Goal: Task Accomplishment & Management: Manage account settings

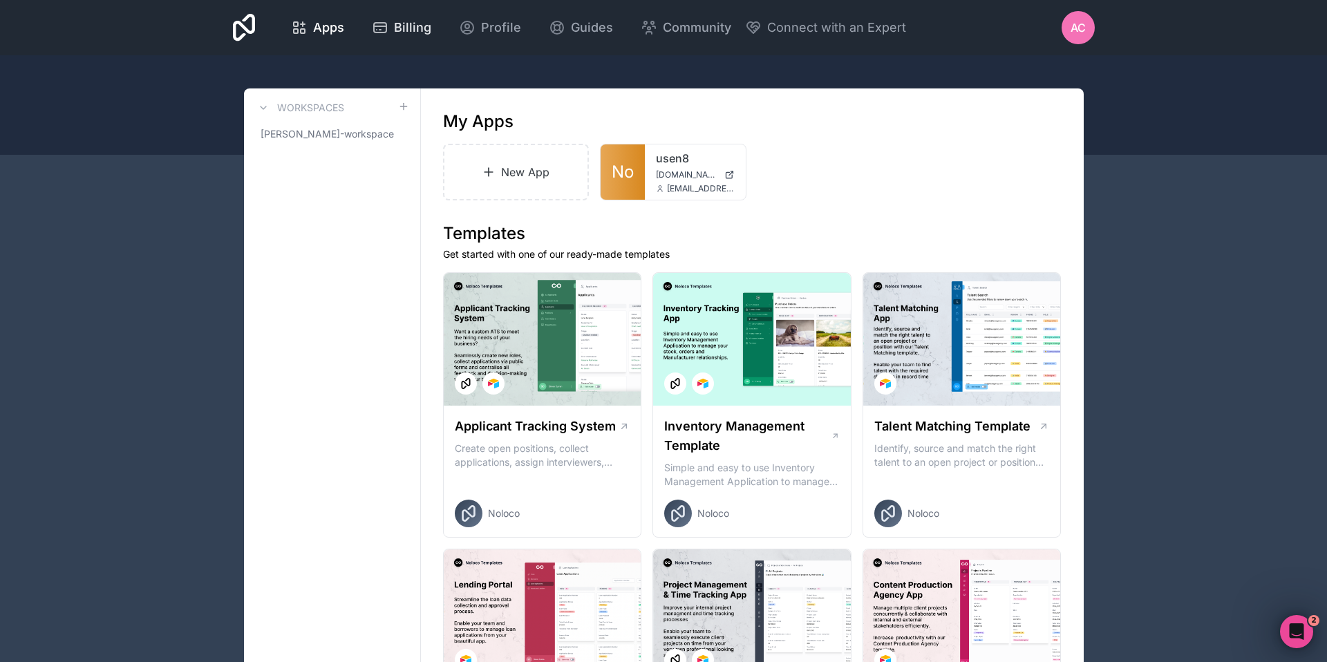
click at [397, 32] on span "Billing" at bounding box center [412, 27] width 37 height 19
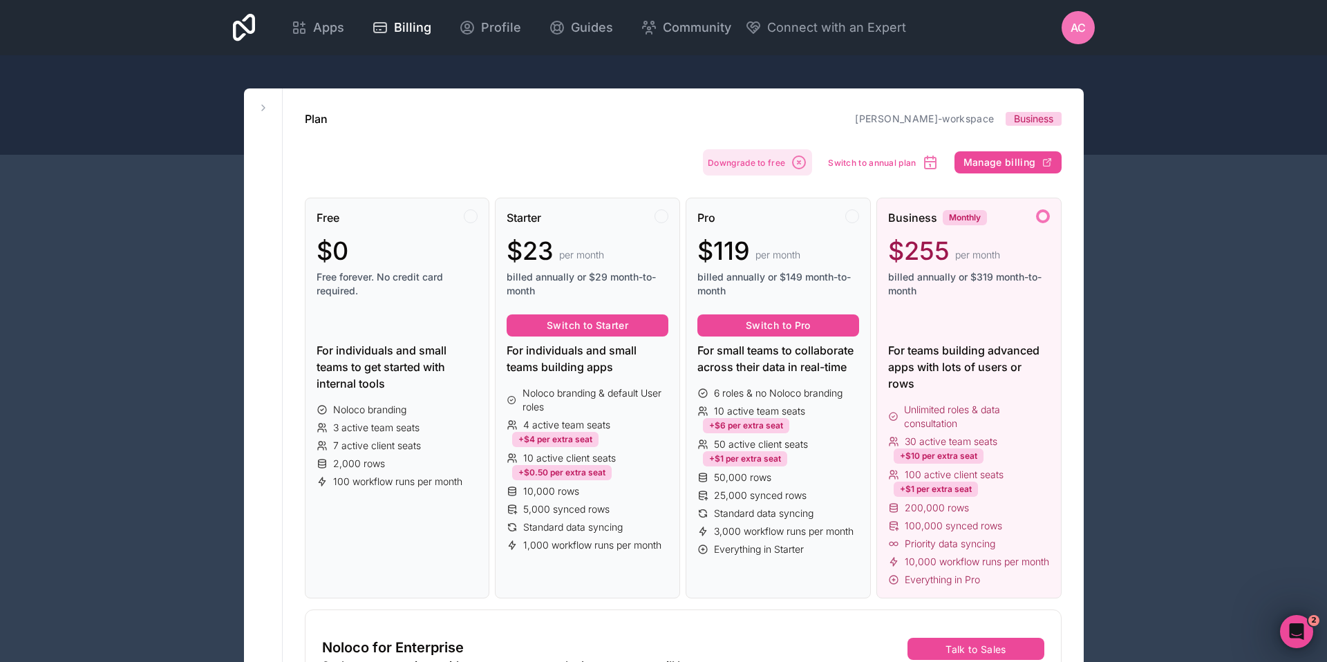
click at [768, 163] on span "Downgrade to free" at bounding box center [746, 163] width 77 height 10
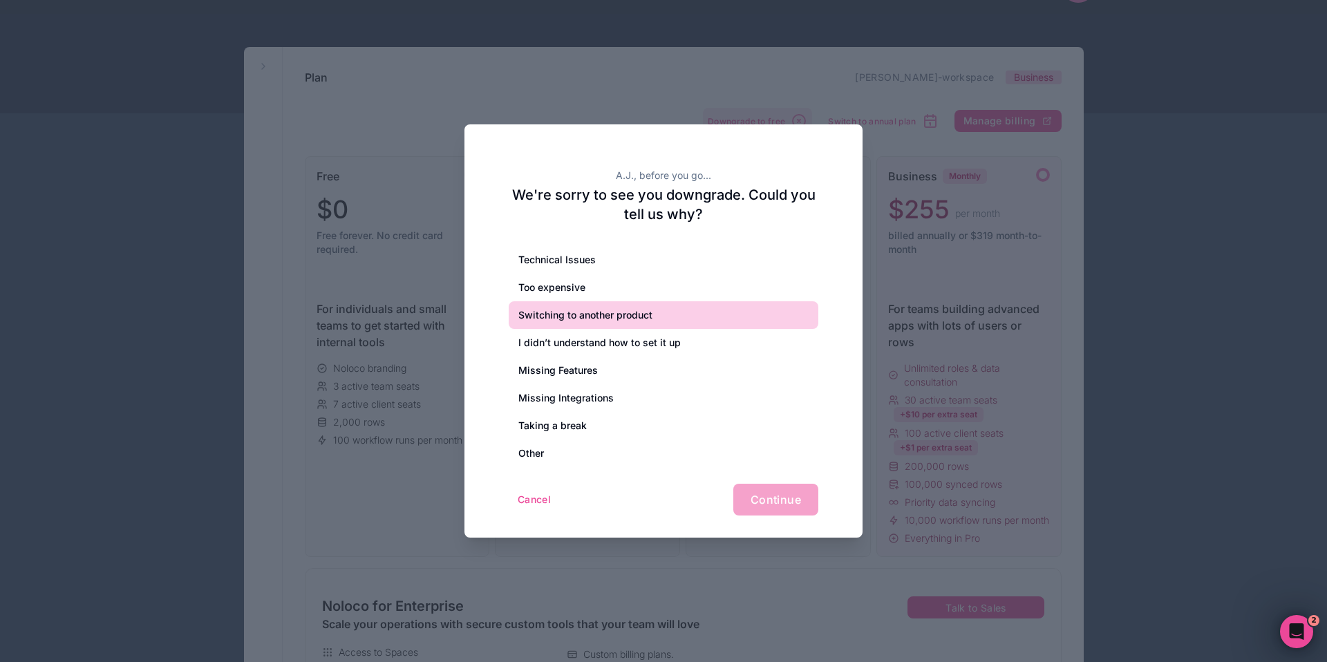
scroll to position [44, 0]
click at [704, 316] on div "Switching to another product" at bounding box center [664, 315] width 310 height 28
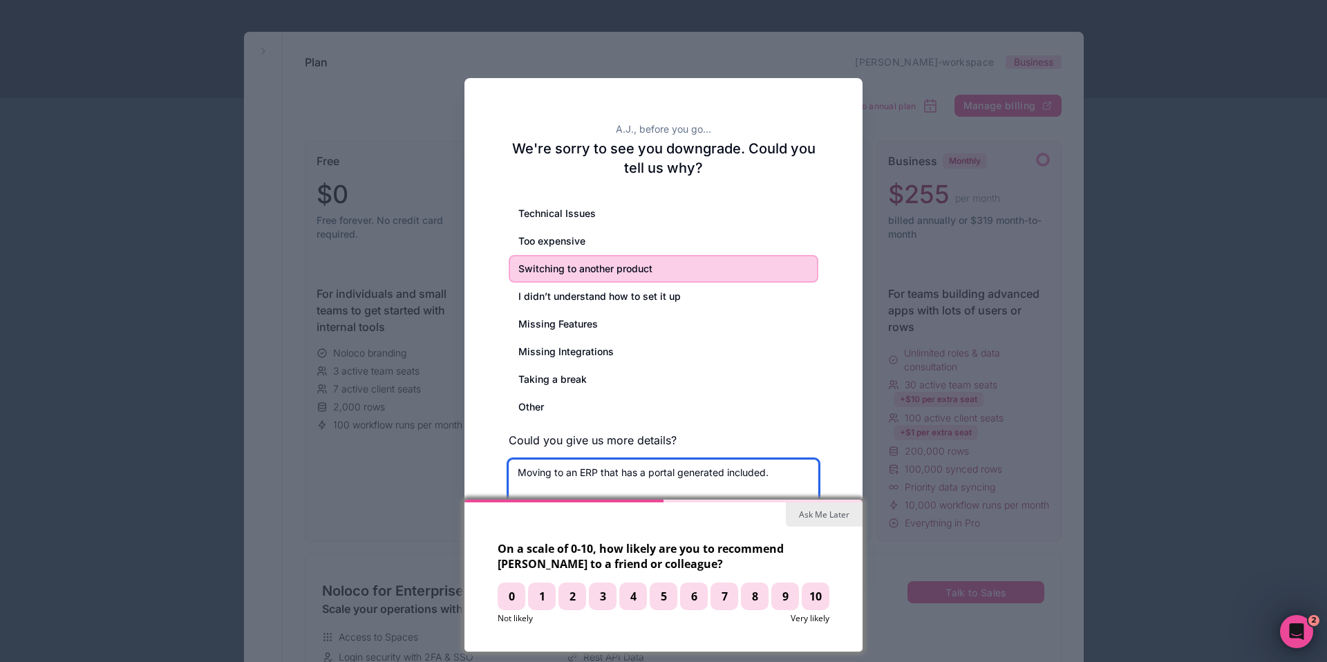
scroll to position [68, 0]
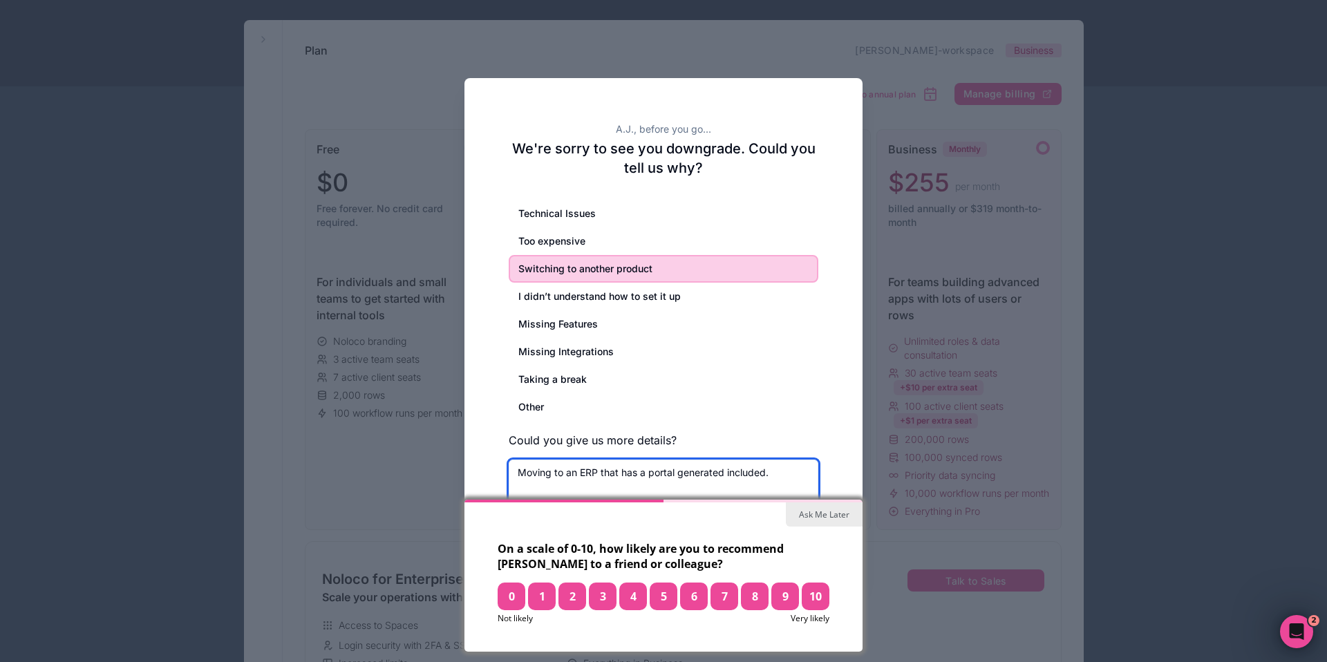
type textarea "Moving to an ERP that has a portal generated included."
click at [820, 599] on span "10" at bounding box center [816, 597] width 28 height 28
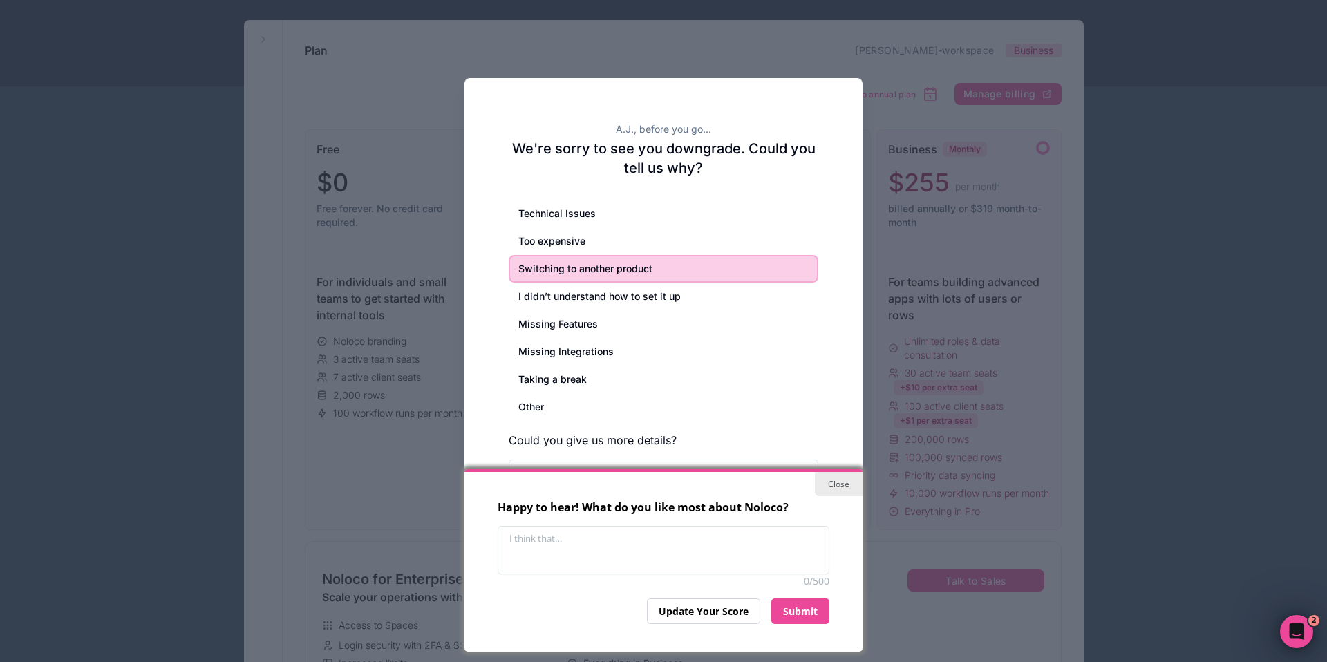
click at [768, 559] on textarea at bounding box center [664, 550] width 332 height 48
type textarea "Ease of integration with Airtable"
click at [807, 604] on div "Submit" at bounding box center [800, 611] width 58 height 26
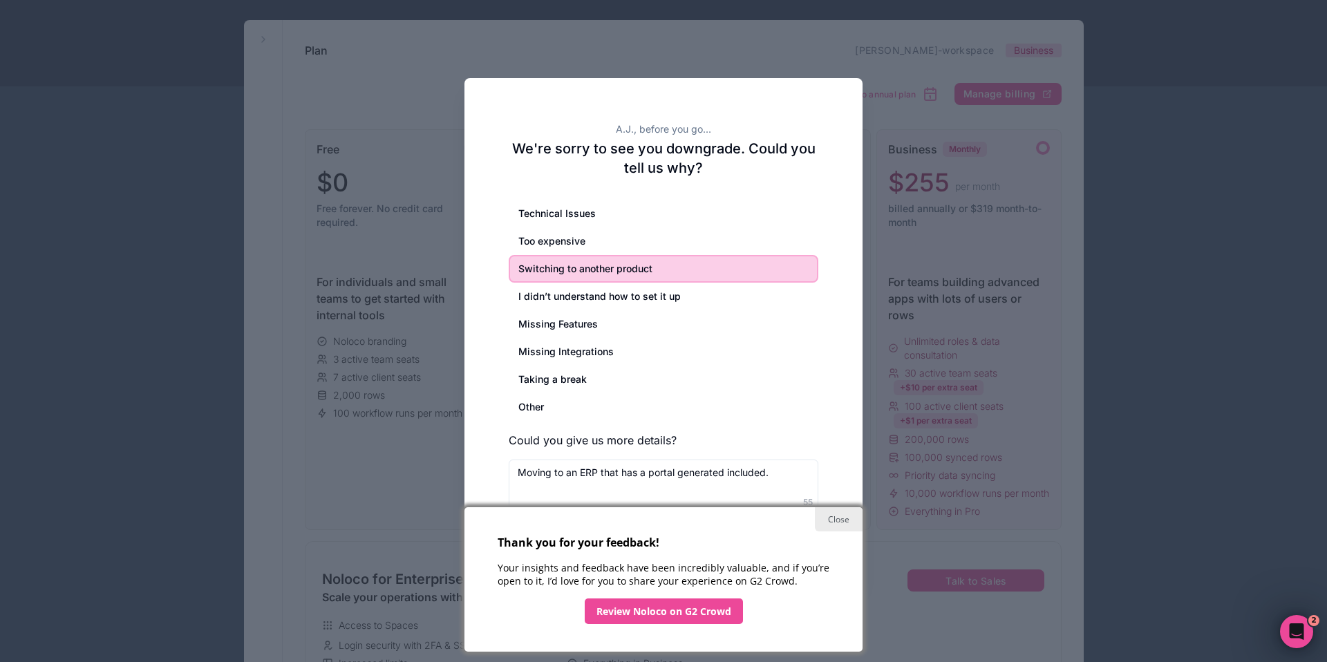
click at [838, 520] on div "Close" at bounding box center [839, 519] width 48 height 24
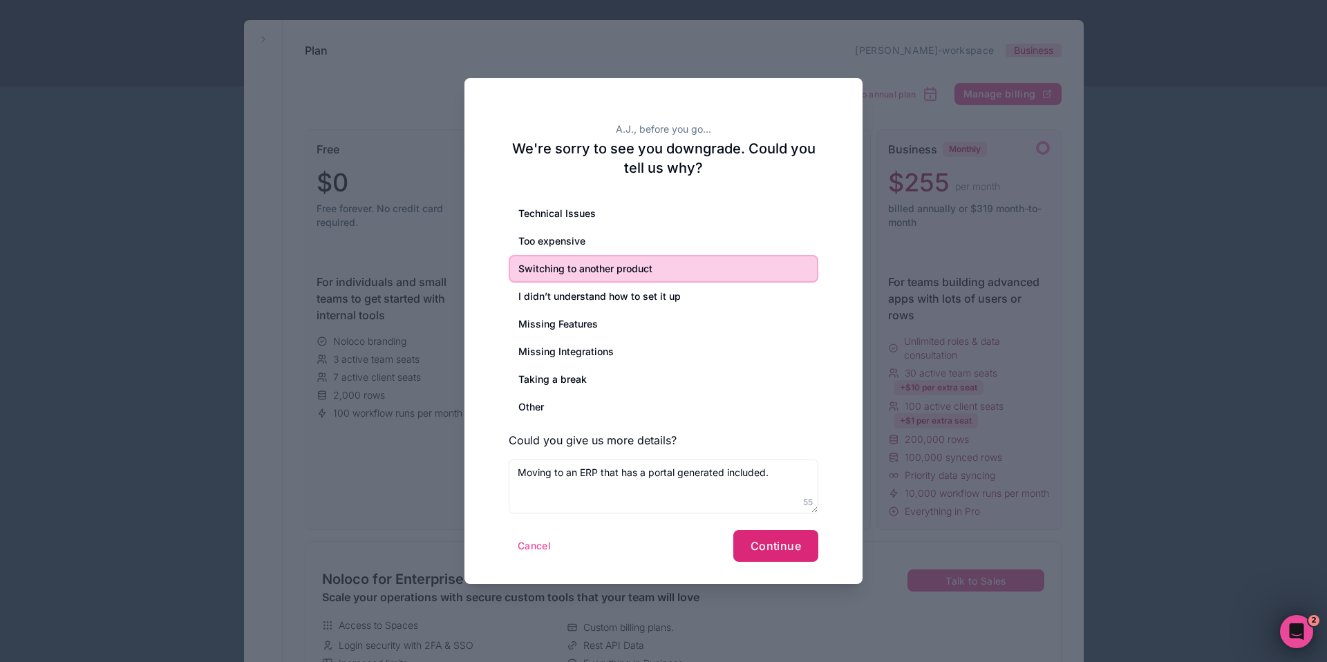
click at [783, 545] on span "Continue" at bounding box center [776, 546] width 50 height 14
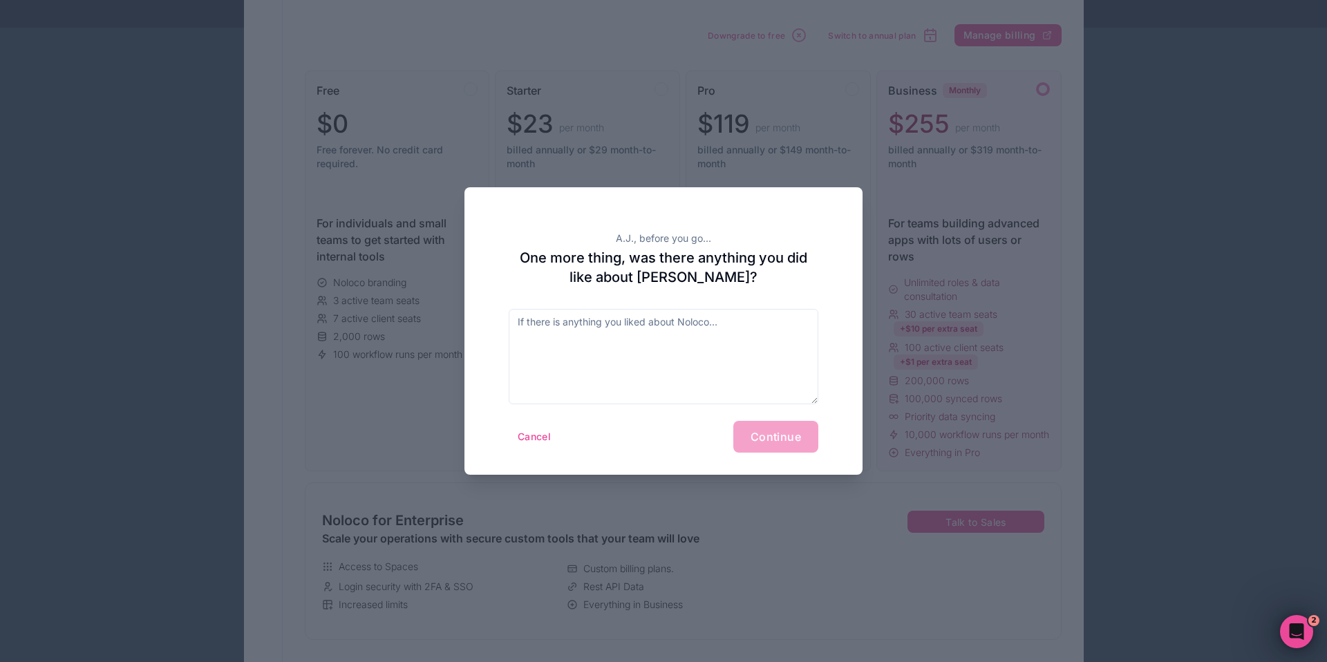
scroll to position [129, 0]
click at [780, 449] on div "Cancel Continue" at bounding box center [664, 437] width 310 height 32
click at [724, 344] on textarea at bounding box center [664, 356] width 310 height 95
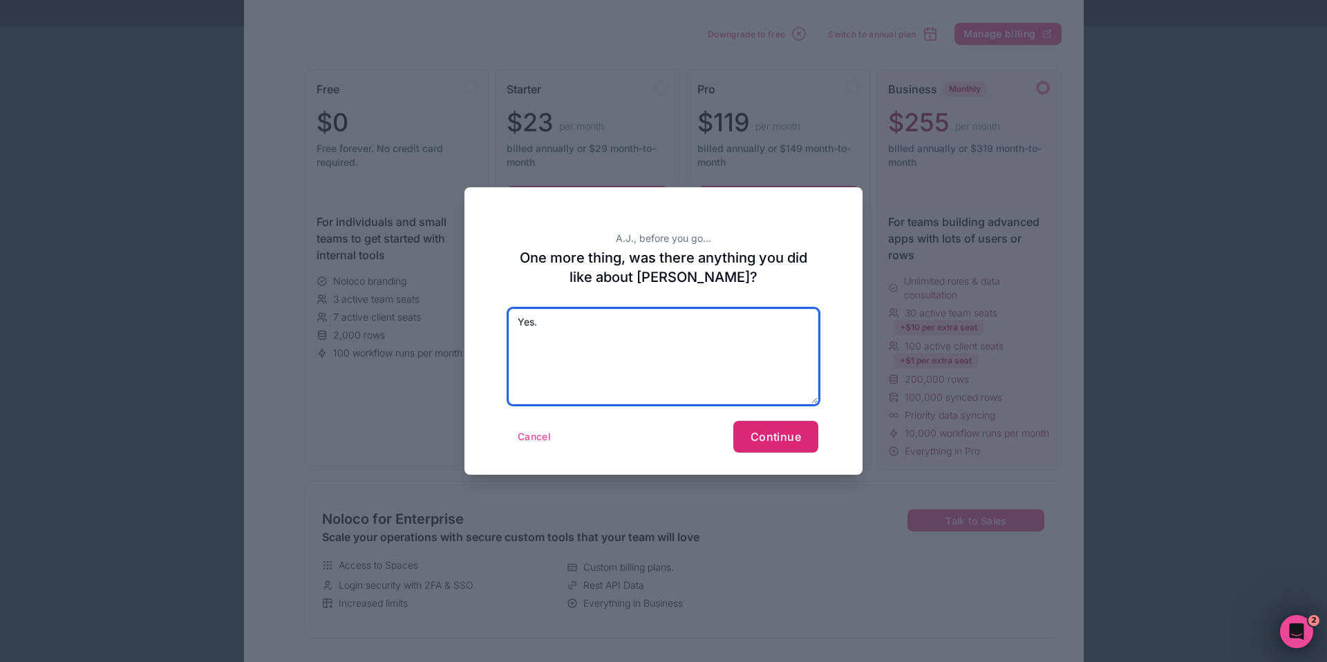
type textarea "Yes."
click at [791, 441] on span "Continue" at bounding box center [776, 437] width 50 height 14
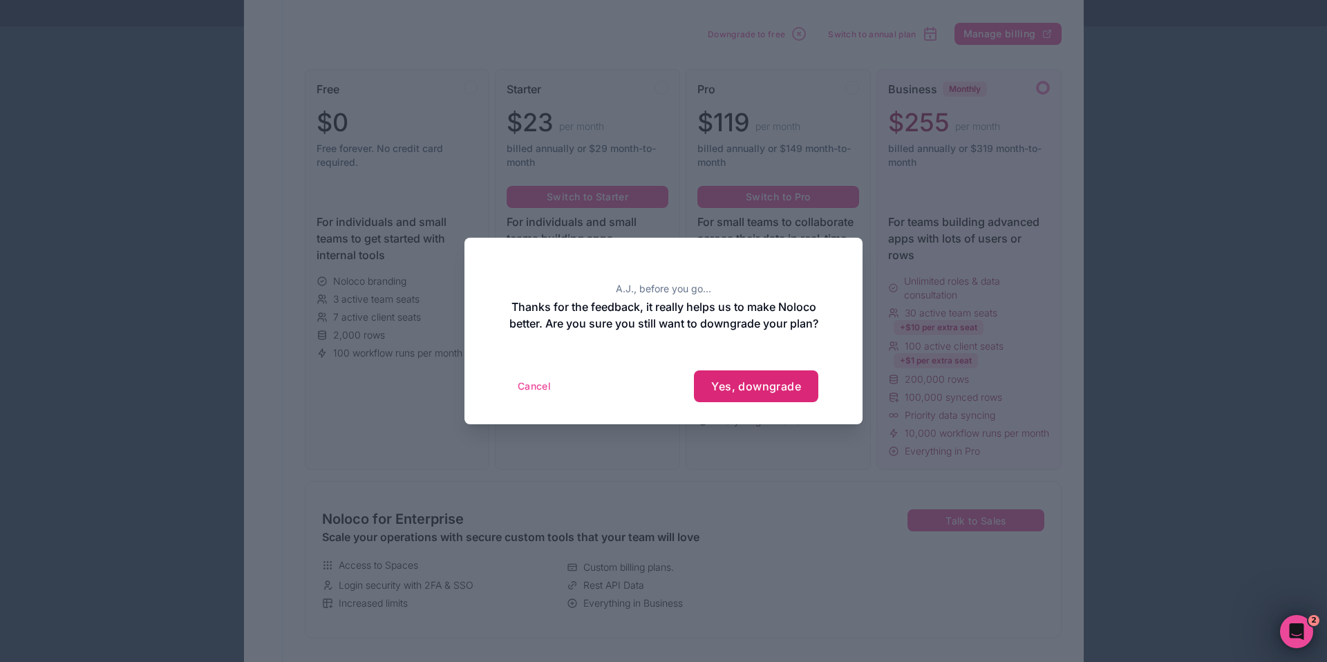
drag, startPoint x: 780, startPoint y: 398, endPoint x: 780, endPoint y: 411, distance: 13.1
click at [780, 393] on span "Yes, downgrade" at bounding box center [756, 386] width 90 height 14
